Goal: Task Accomplishment & Management: Use online tool/utility

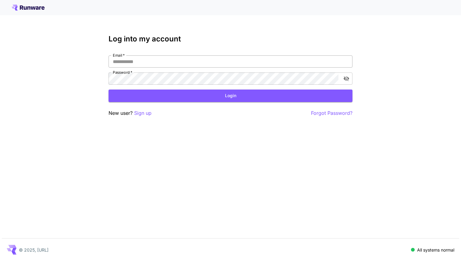
click at [275, 65] on input "Email   *" at bounding box center [230, 61] width 244 height 12
type input "**********"
click at [189, 97] on button "Login" at bounding box center [230, 96] width 244 height 12
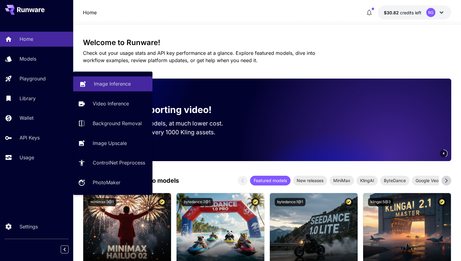
click at [86, 79] on link "Image Inference" at bounding box center [112, 83] width 79 height 15
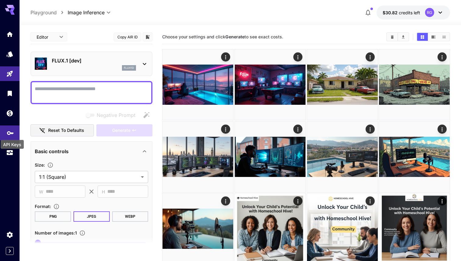
click at [9, 133] on icon "API Keys" at bounding box center [10, 131] width 7 height 7
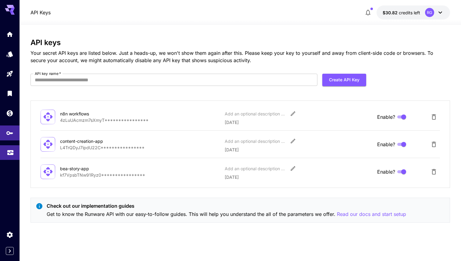
click at [9, 151] on icon "Usage" at bounding box center [10, 149] width 6 height 3
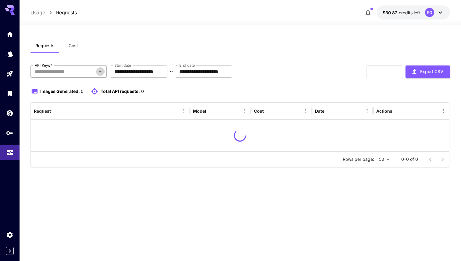
click at [99, 72] on icon "Open" at bounding box center [100, 71] width 7 height 7
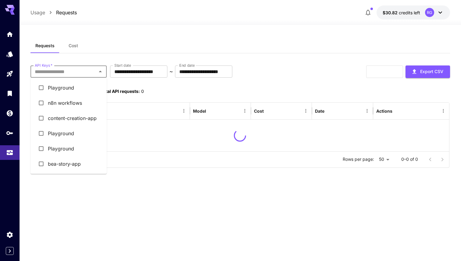
click at [65, 118] on li "content-creation-app" at bounding box center [68, 118] width 76 height 15
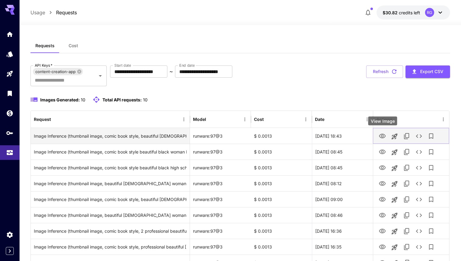
click at [382, 135] on icon "View Image" at bounding box center [381, 136] width 7 height 7
click at [417, 136] on icon "See details" at bounding box center [418, 136] width 7 height 7
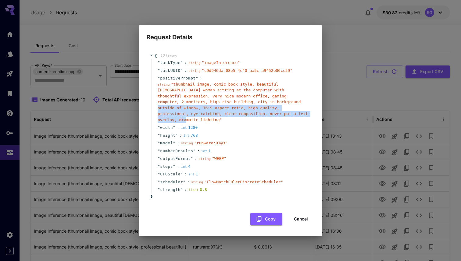
drag, startPoint x: 244, startPoint y: 117, endPoint x: 231, endPoint y: 107, distance: 16.0
click at [231, 107] on span "" thumbnail image, comic book style, beautiful [DEMOGRAPHIC_DATA] woman sitting…" at bounding box center [233, 102] width 150 height 40
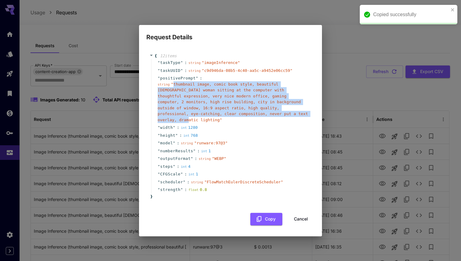
drag, startPoint x: 246, startPoint y: 116, endPoint x: 173, endPoint y: 89, distance: 77.7
click at [173, 89] on span "" thumbnail image, comic book style, beautiful [DEMOGRAPHIC_DATA] woman sitting…" at bounding box center [233, 102] width 150 height 40
copy span "thumbnail image, comic book style, beautiful [DEMOGRAPHIC_DATA] woman sitting a…"
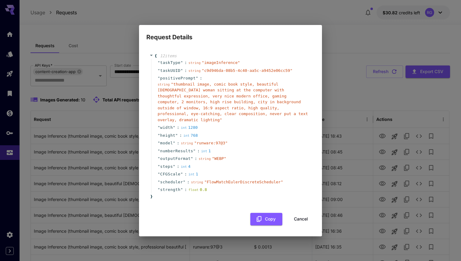
click at [343, 27] on div "Request Details { 12 item s " taskType " : string " imageInference " " taskUUID…" at bounding box center [230, 130] width 461 height 261
